Goal: Transaction & Acquisition: Purchase product/service

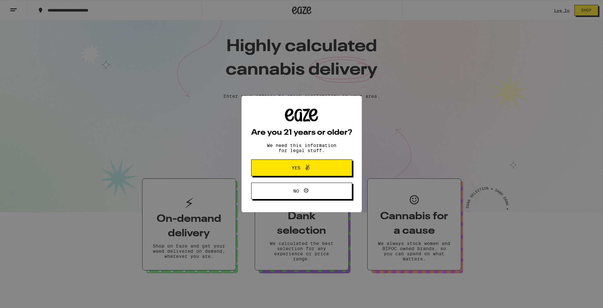
click at [294, 166] on span "Yes" at bounding box center [301, 168] width 49 height 8
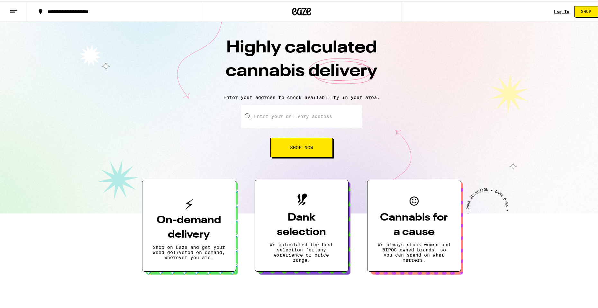
click at [288, 113] on input "Enter your delivery address" at bounding box center [301, 115] width 121 height 23
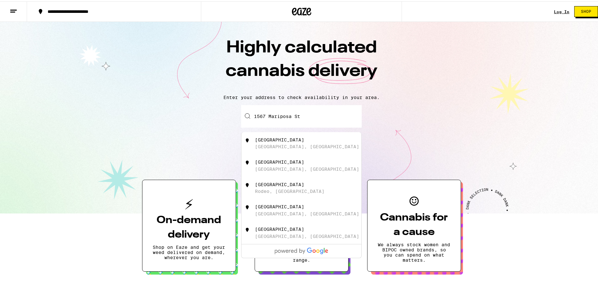
click at [294, 147] on div "[GEOGRAPHIC_DATA], [GEOGRAPHIC_DATA]" at bounding box center [312, 142] width 115 height 12
type input "[GEOGRAPHIC_DATA], [GEOGRAPHIC_DATA], [GEOGRAPHIC_DATA]"
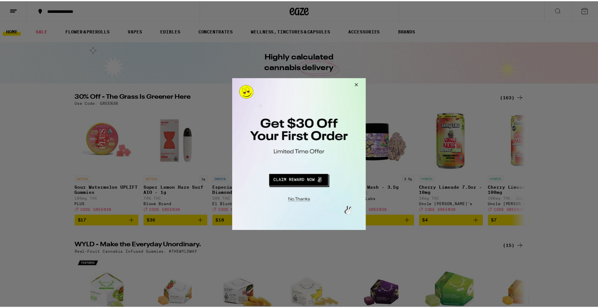
click at [296, 200] on button "Close Modal" at bounding box center [298, 199] width 131 height 10
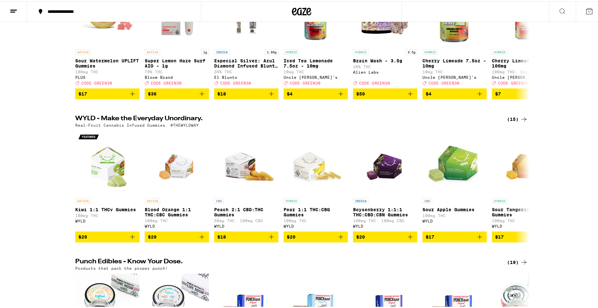
scroll to position [129, 0]
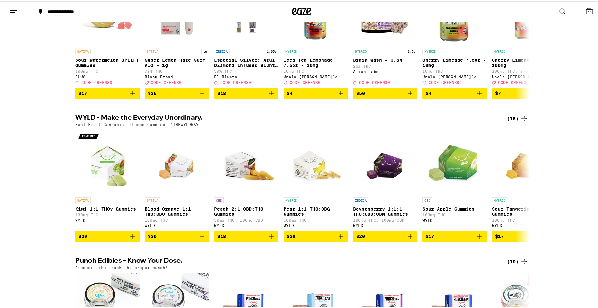
click at [516, 121] on div "(15)" at bounding box center [517, 118] width 21 height 8
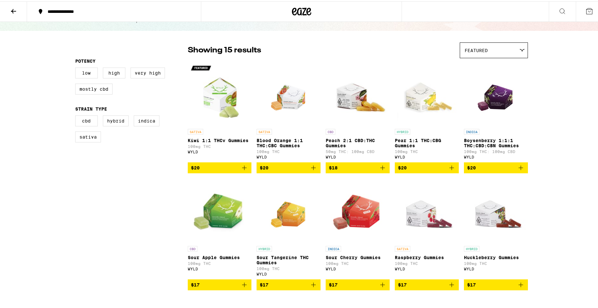
scroll to position [32, 0]
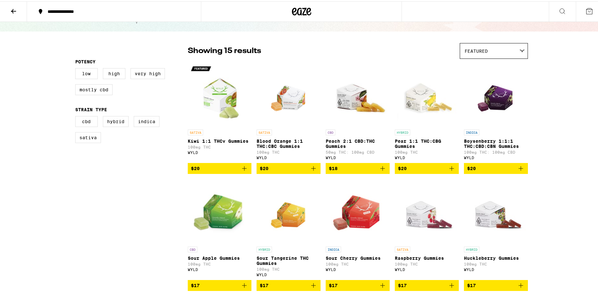
click at [480, 49] on span "Featured" at bounding box center [476, 49] width 23 height 5
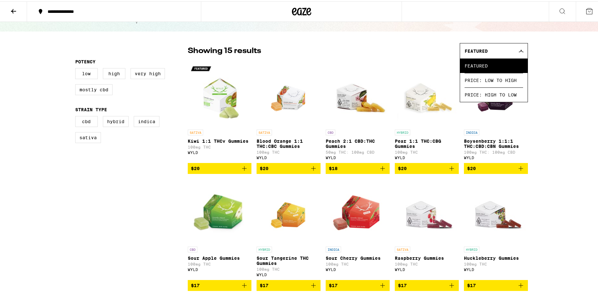
click at [480, 49] on span "Featured" at bounding box center [476, 49] width 23 height 5
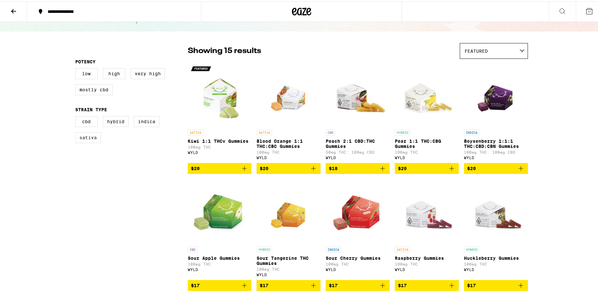
click at [85, 139] on label "Sativa" at bounding box center [88, 136] width 26 height 11
click at [77, 116] on input "Sativa" at bounding box center [77, 116] width 0 height 0
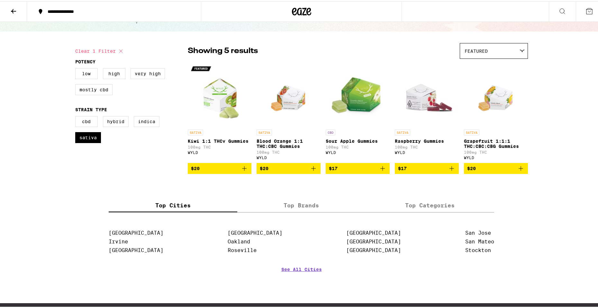
click at [381, 171] on icon "Add to bag" at bounding box center [383, 167] width 8 height 8
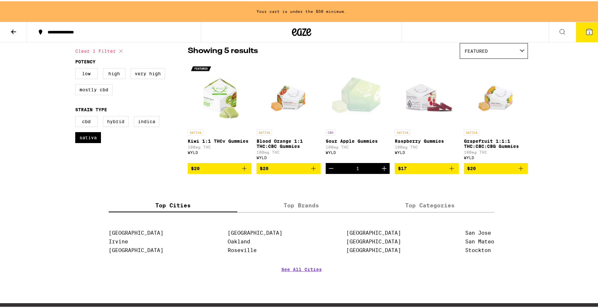
click at [519, 170] on icon "Add to bag" at bounding box center [521, 167] width 5 height 5
click at [87, 140] on label "Sativa" at bounding box center [88, 136] width 26 height 11
click at [77, 116] on input "Sativa" at bounding box center [77, 116] width 0 height 0
checkbox input "false"
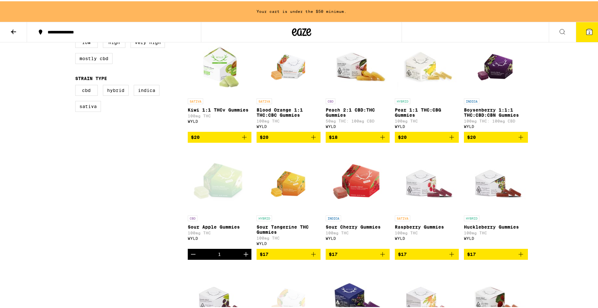
scroll to position [85, 0]
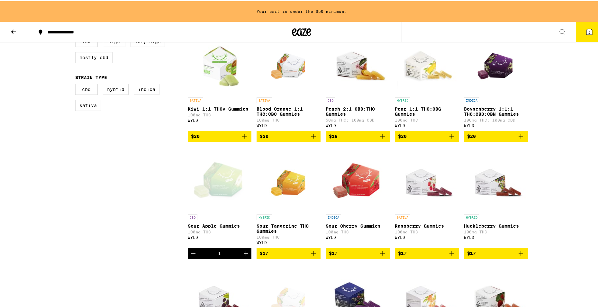
click at [381, 256] on icon "Add to bag" at bounding box center [383, 252] width 8 height 8
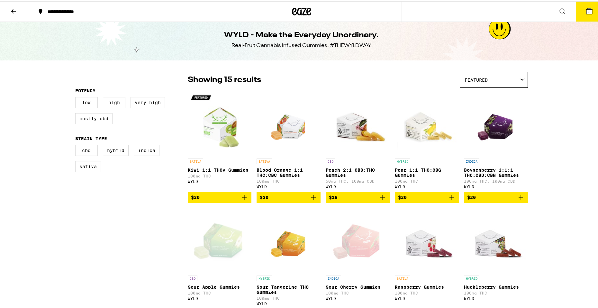
scroll to position [0, 0]
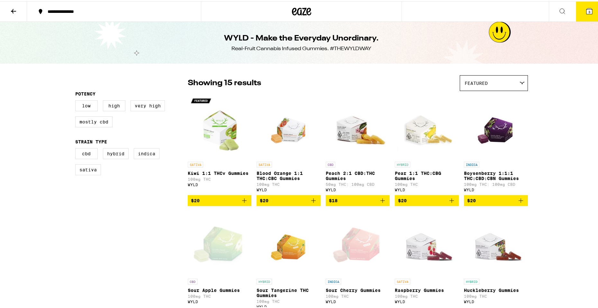
click at [587, 10] on icon at bounding box center [590, 10] width 6 height 6
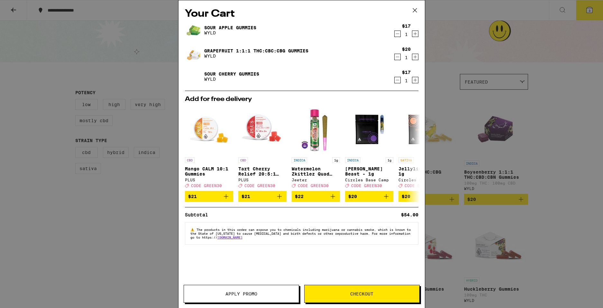
click at [348, 292] on span "Checkout" at bounding box center [362, 294] width 115 height 5
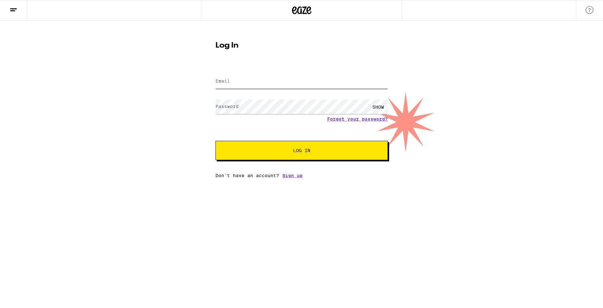
click at [254, 84] on input "Email" at bounding box center [302, 81] width 172 height 14
type input "[EMAIL_ADDRESS][DOMAIN_NAME]"
click at [216, 141] on button "Log In" at bounding box center [302, 150] width 172 height 19
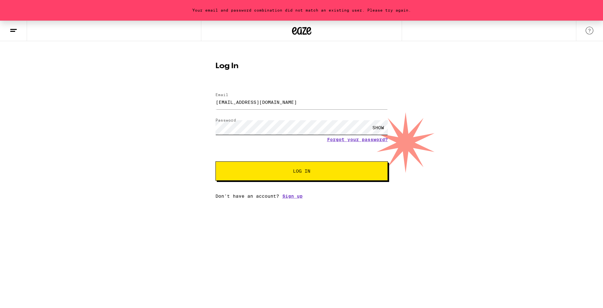
click at [208, 129] on div "Your email and password combination did not match an existing user. Please try …" at bounding box center [301, 110] width 603 height 178
click at [216, 161] on button "Log In" at bounding box center [302, 170] width 172 height 19
click at [375, 128] on div "SHOW" at bounding box center [378, 127] width 19 height 14
click at [296, 196] on link "Sign up" at bounding box center [292, 196] width 20 height 5
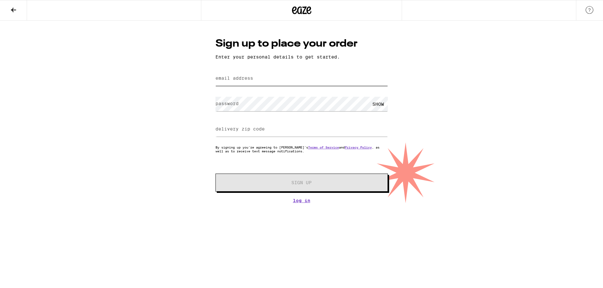
click at [257, 81] on input "email address" at bounding box center [302, 78] width 172 height 14
type input "[EMAIL_ADDRESS][DOMAIN_NAME]"
click at [269, 125] on input "delivery zip code" at bounding box center [302, 129] width 172 height 14
type input "94804"
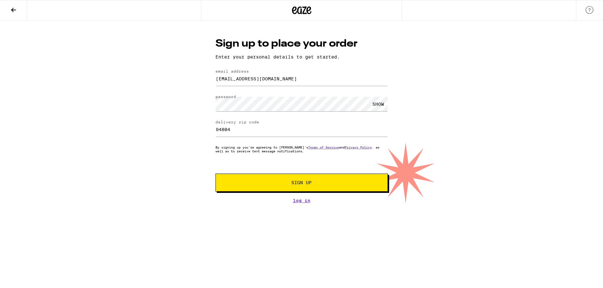
click at [340, 184] on span "Sign Up" at bounding box center [302, 182] width 128 height 5
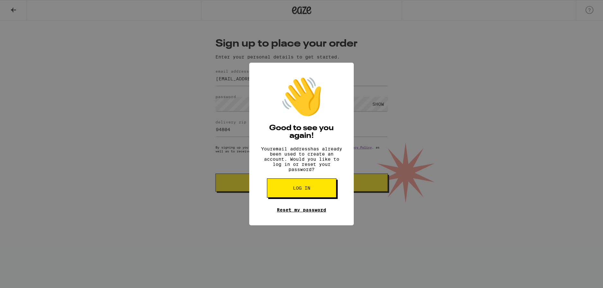
click at [297, 213] on link "Reset my password" at bounding box center [301, 209] width 49 height 5
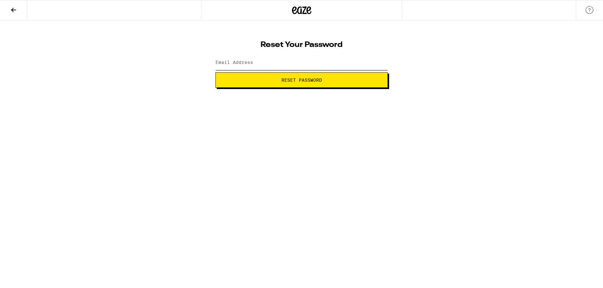
click at [268, 61] on input "Email Address" at bounding box center [302, 63] width 172 height 14
type input "[EMAIL_ADDRESS][DOMAIN_NAME]"
click at [282, 81] on span "Reset Password" at bounding box center [301, 80] width 41 height 5
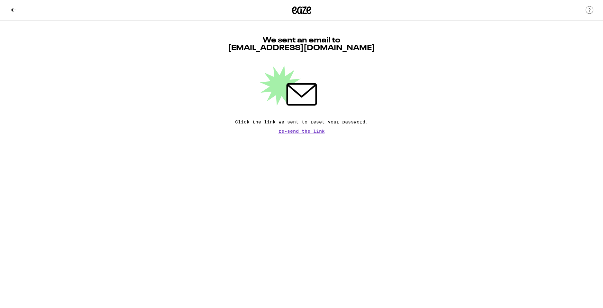
click at [15, 9] on icon at bounding box center [14, 10] width 8 height 8
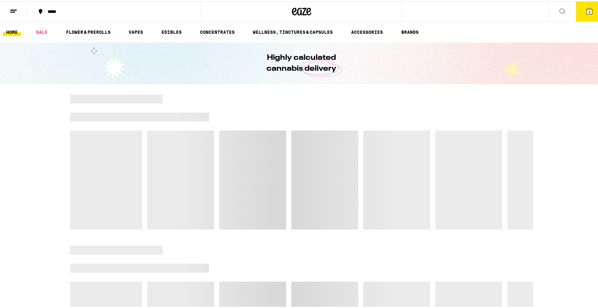
click at [587, 12] on icon at bounding box center [590, 10] width 6 height 6
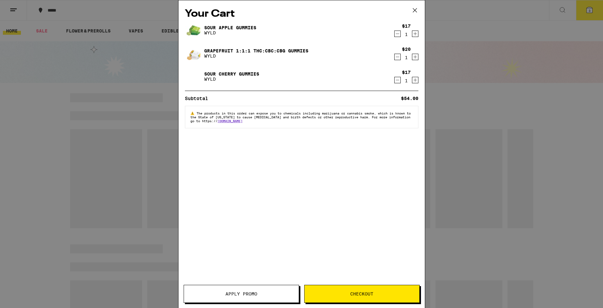
click at [366, 288] on button "Checkout" at bounding box center [361, 294] width 115 height 18
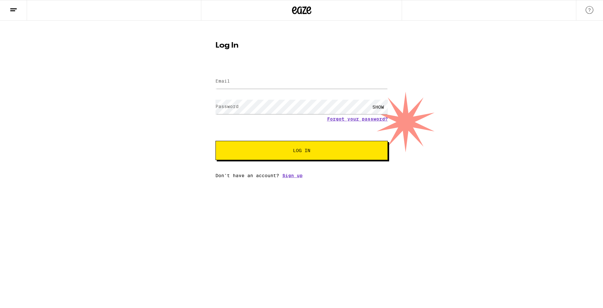
type input "[EMAIL_ADDRESS][DOMAIN_NAME]"
click at [266, 148] on button "Log In" at bounding box center [302, 150] width 172 height 19
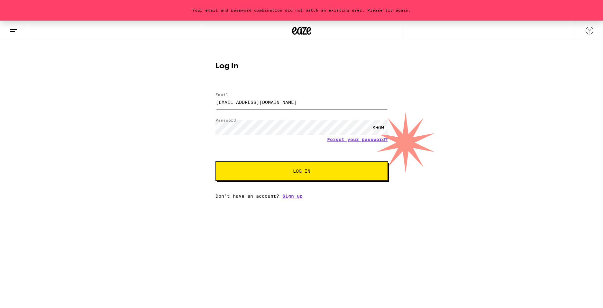
click at [384, 128] on div "SHOW" at bounding box center [378, 127] width 19 height 14
click at [250, 170] on span "Log In" at bounding box center [302, 171] width 120 height 5
